Goal: Task Accomplishment & Management: Use online tool/utility

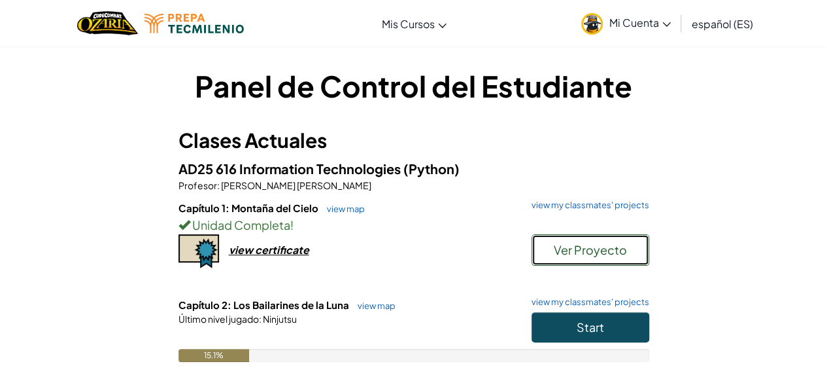
click at [562, 262] on button "Ver Proyecto" at bounding box center [591, 249] width 118 height 31
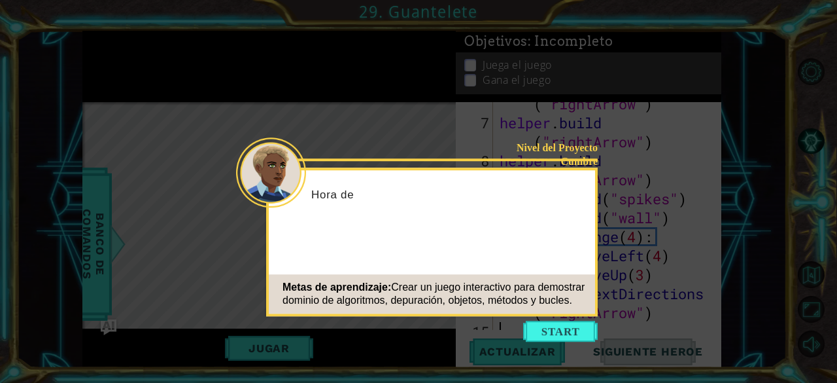
scroll to position [152, 0]
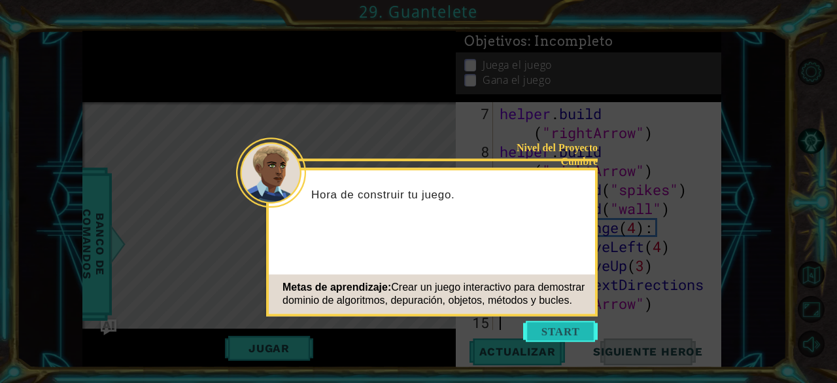
click at [581, 341] on button "Start" at bounding box center [560, 331] width 75 height 21
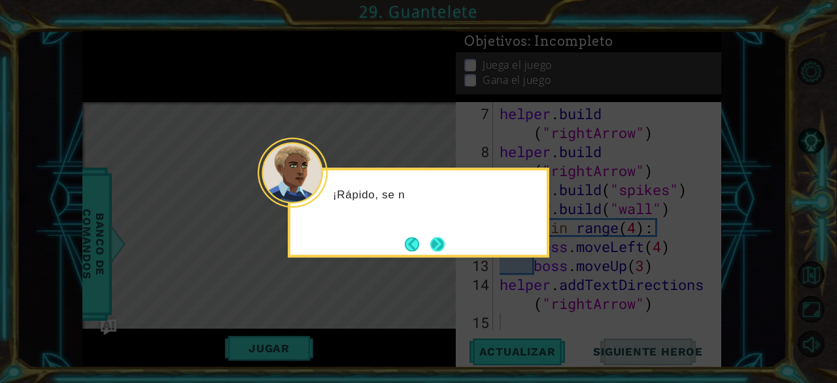
click at [442, 249] on button "Next" at bounding box center [437, 243] width 17 height 17
click at [442, 249] on button "Next" at bounding box center [437, 244] width 14 height 14
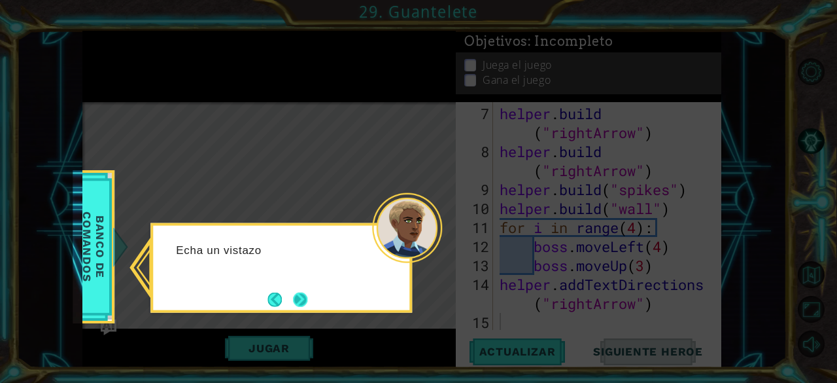
click at [296, 306] on button "Next" at bounding box center [300, 299] width 14 height 14
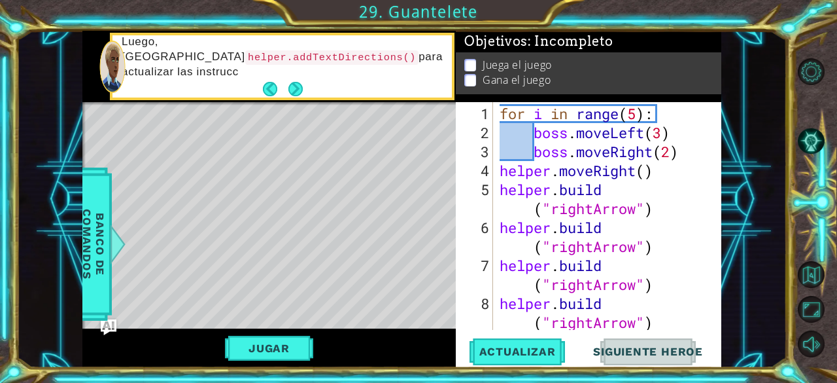
scroll to position [0, 0]
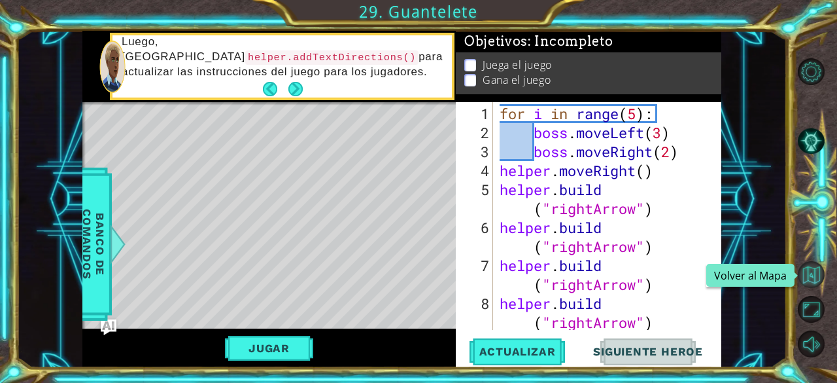
click at [824, 276] on button "Volver al Mapa" at bounding box center [811, 274] width 27 height 27
